Goal: Task Accomplishment & Management: Manage account settings

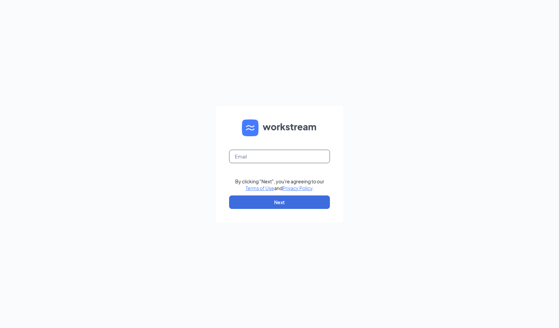
click at [292, 156] on input "text" at bounding box center [279, 156] width 101 height 13
type input "[PERSON_NAME][EMAIL_ADDRESS][PERSON_NAME][DOMAIN_NAME]"
click at [287, 201] on button "Next" at bounding box center [279, 201] width 101 height 13
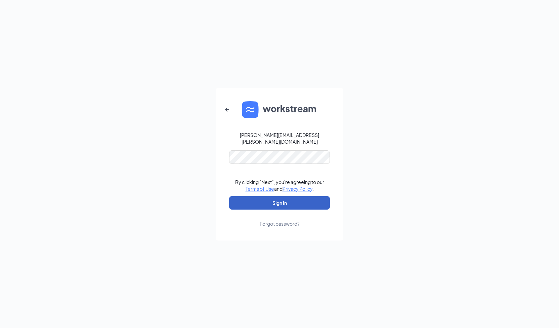
click at [288, 196] on button "Sign In" at bounding box center [279, 202] width 101 height 13
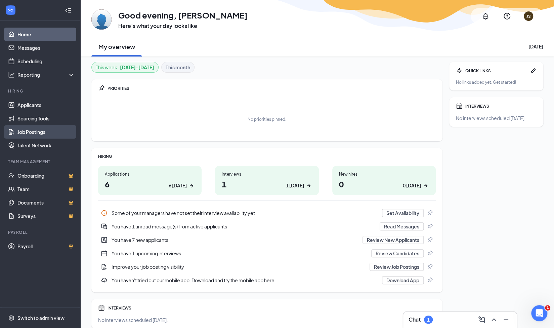
click at [45, 133] on link "Job Postings" at bounding box center [45, 131] width 57 height 13
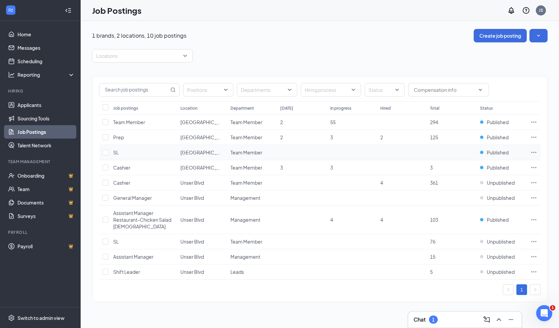
click at [533, 150] on icon "Ellipses" at bounding box center [534, 152] width 7 height 7
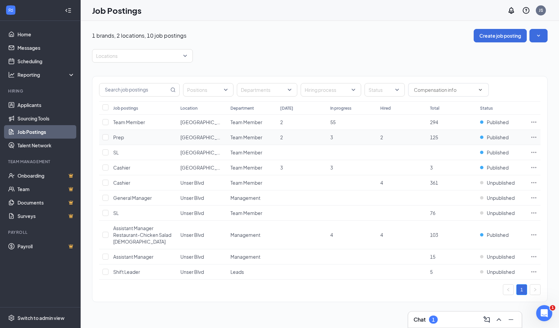
click at [236, 137] on span "Team Member" at bounding box center [247, 137] width 32 height 6
click at [496, 137] on span "Published" at bounding box center [498, 137] width 22 height 7
click at [534, 136] on icon "Ellipses" at bounding box center [534, 136] width 5 height 1
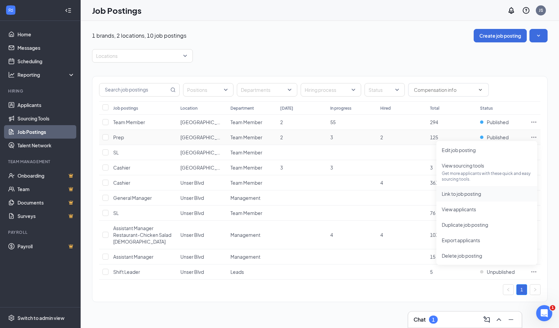
click at [478, 195] on span "Link to job posting" at bounding box center [461, 194] width 39 height 6
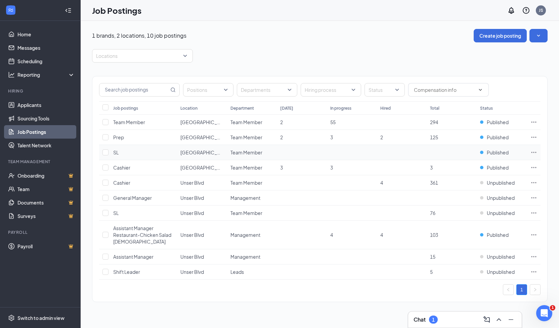
click at [534, 152] on icon "Ellipses" at bounding box center [534, 152] width 5 height 1
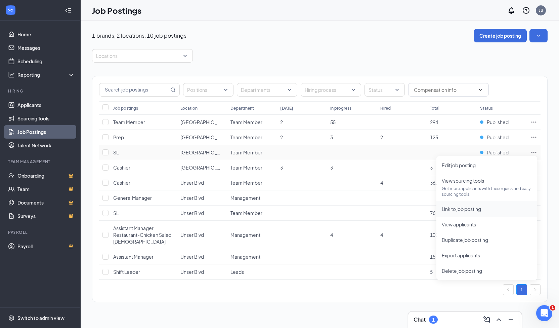
click at [485, 209] on span "Link to job posting" at bounding box center [487, 208] width 90 height 7
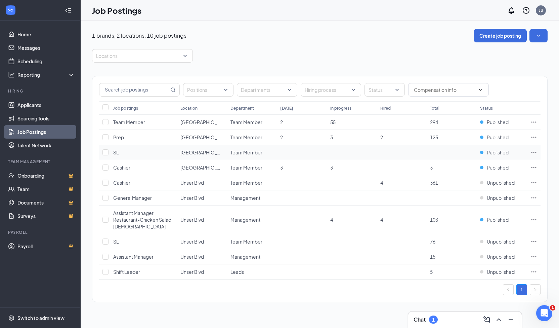
click at [534, 152] on icon "Ellipses" at bounding box center [534, 152] width 7 height 7
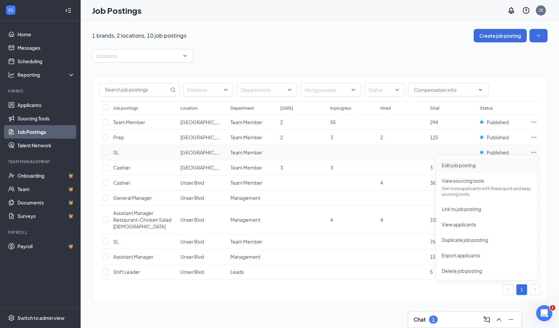
click at [490, 166] on span "Edit job posting" at bounding box center [487, 164] width 90 height 7
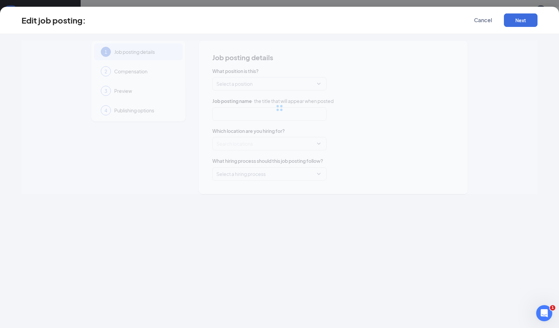
type input "SL"
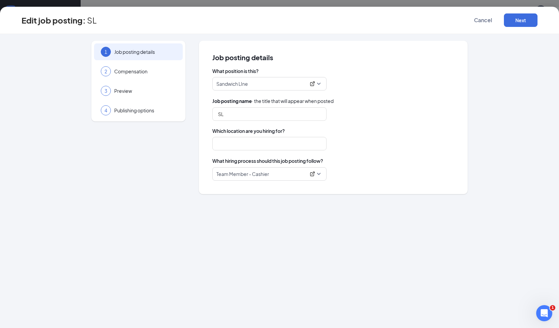
type input "Albuquerque"
click at [273, 81] on p "Sandwich LIne" at bounding box center [260, 83] width 89 height 7
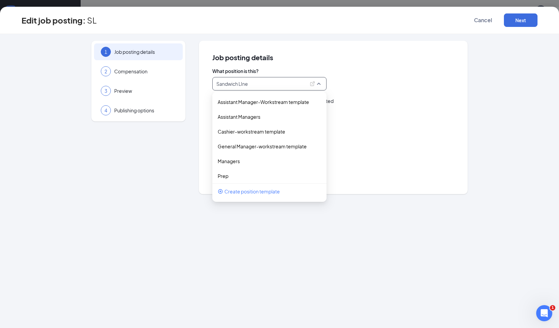
scroll to position [19, 0]
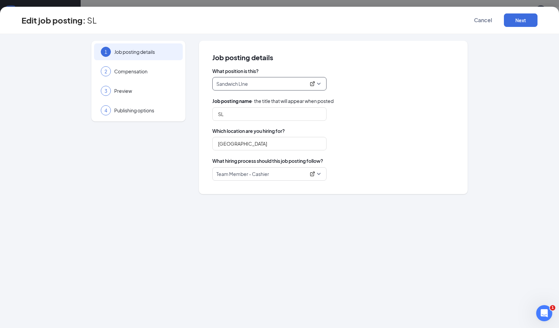
click at [273, 81] on p "Sandwich LIne" at bounding box center [260, 83] width 89 height 7
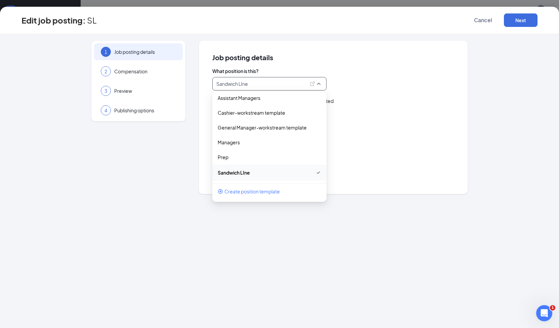
click at [273, 81] on p "Sandwich LIne" at bounding box center [260, 83] width 89 height 7
click at [255, 83] on p "Sandwich LIne" at bounding box center [260, 83] width 89 height 7
click at [256, 172] on p "Sandwich LIne" at bounding box center [261, 172] width 87 height 7
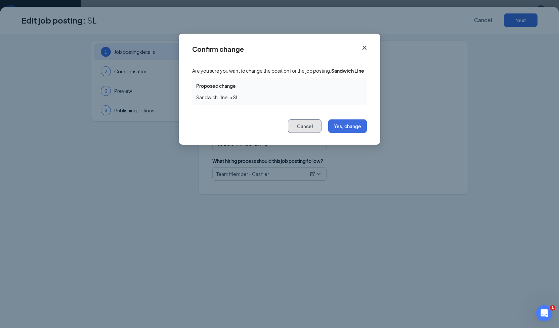
click at [313, 131] on button "Cancel" at bounding box center [305, 125] width 34 height 13
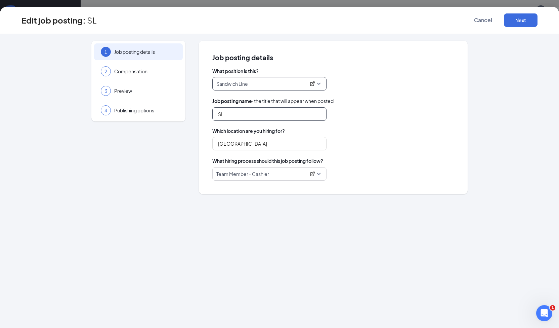
click at [296, 117] on input "SL" at bounding box center [269, 113] width 114 height 13
type input "Sandwich Line"
click at [528, 18] on button "Next" at bounding box center [521, 19] width 34 height 13
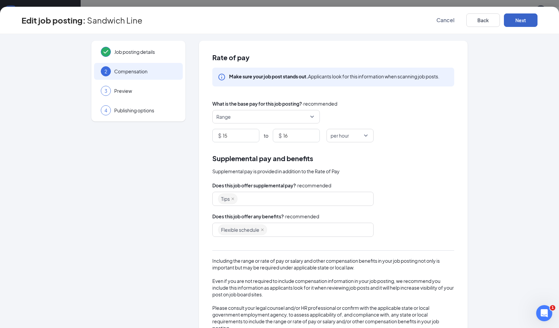
scroll to position [23, 0]
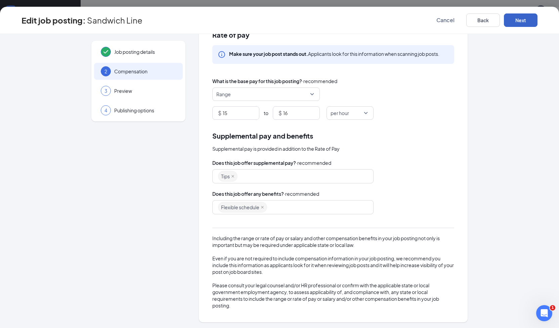
click at [520, 22] on button "Next" at bounding box center [521, 19] width 34 height 13
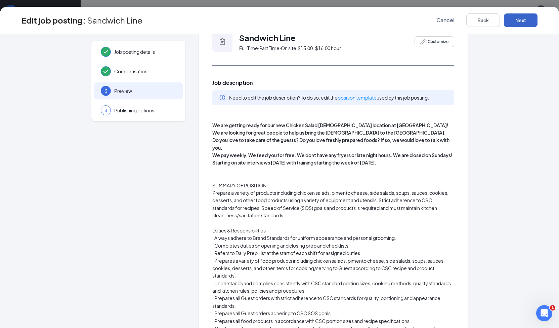
click at [520, 22] on button "Next" at bounding box center [521, 19] width 34 height 13
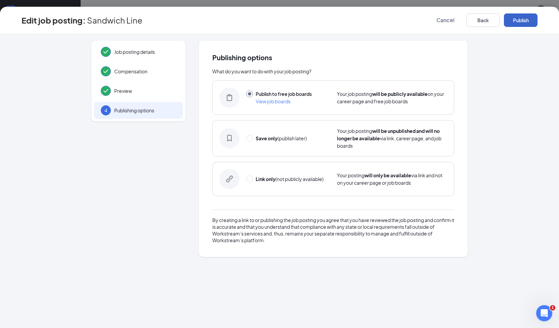
click at [520, 22] on button "Publish" at bounding box center [521, 19] width 34 height 13
